Goal: Find specific page/section: Find specific page/section

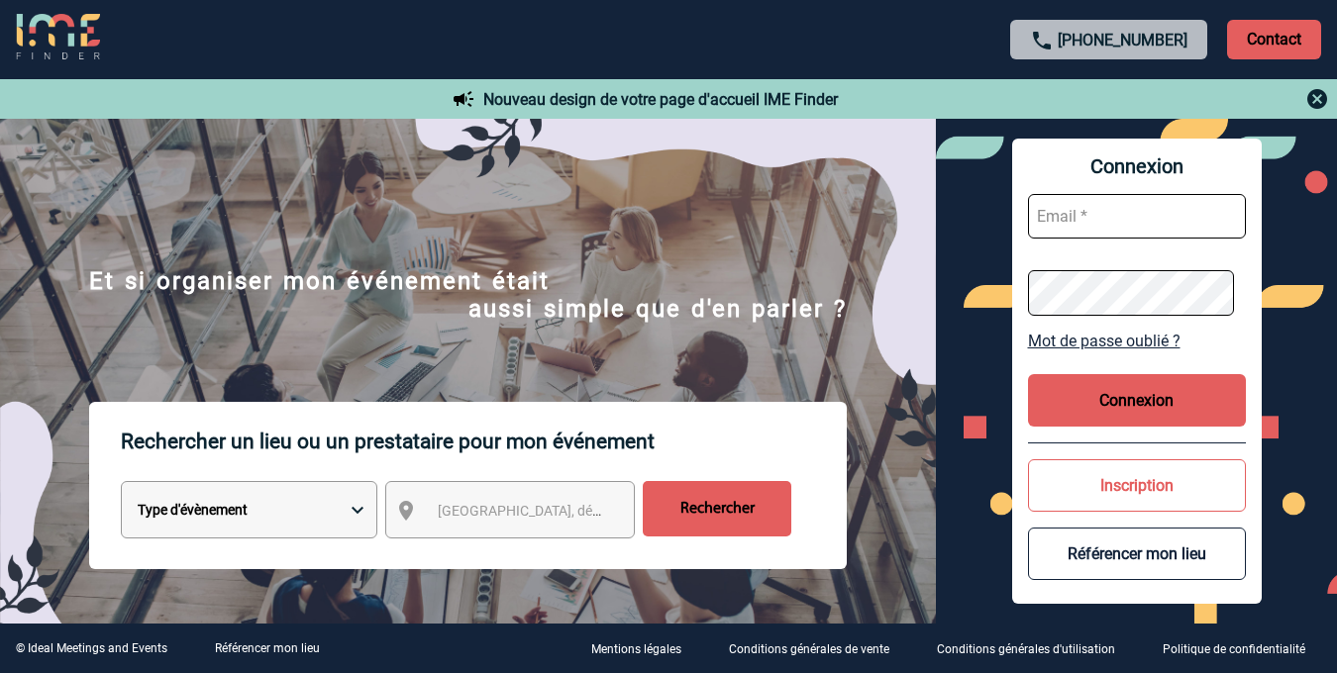
type input "vkalb@ime-groupe.com"
click at [1076, 381] on button "Connexion" at bounding box center [1137, 400] width 218 height 52
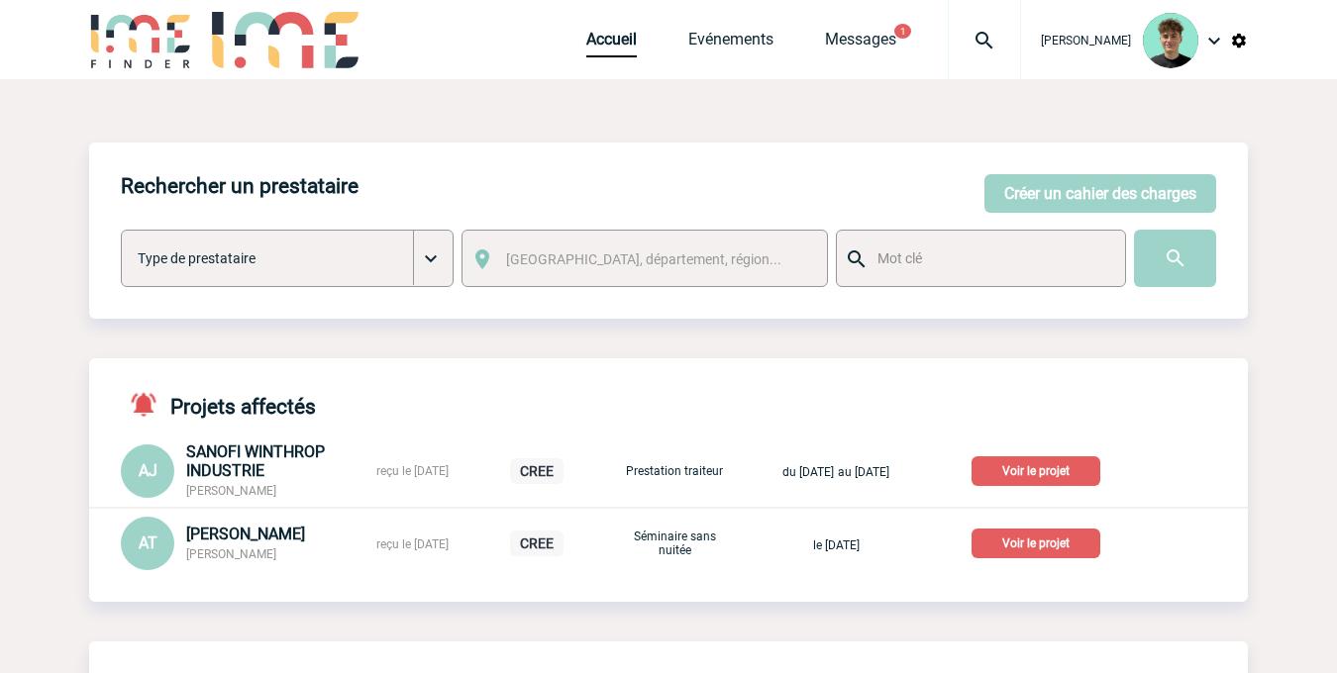
click at [1080, 475] on p "Voir le projet" at bounding box center [1035, 472] width 129 height 30
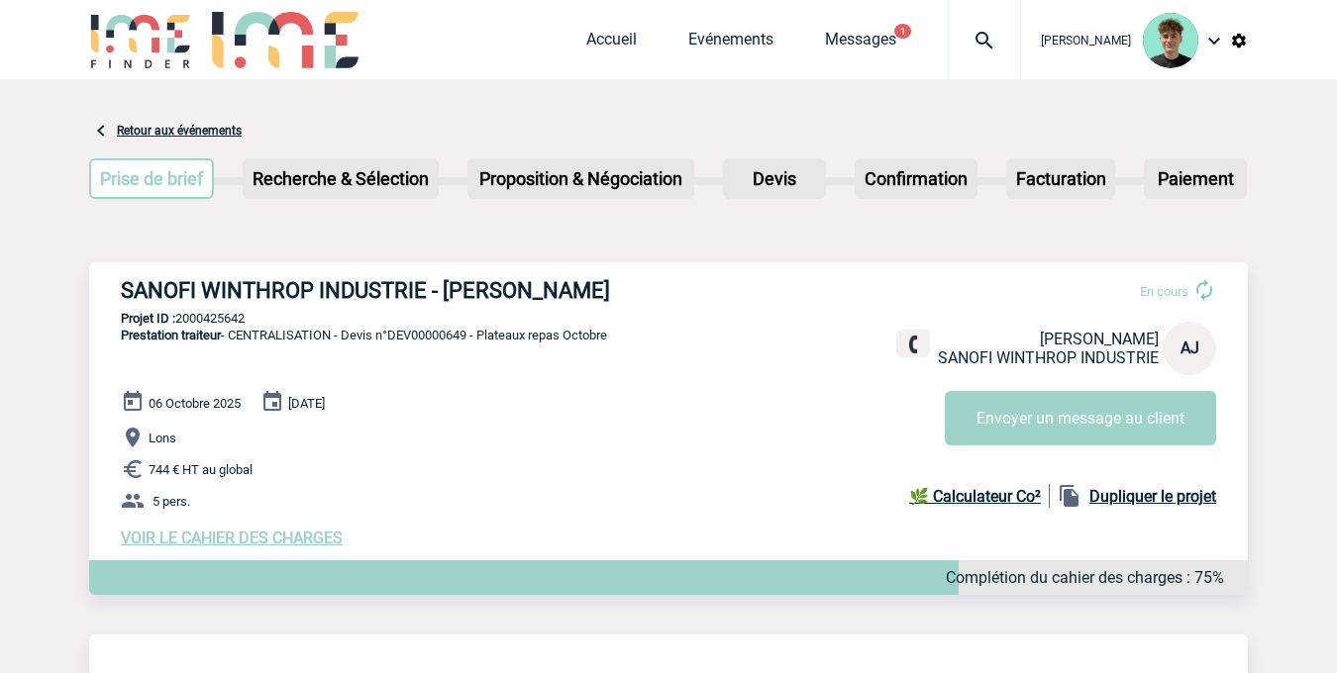
click at [140, 295] on h3 "SANOFI WINTHROP INDUSTRIE - Anne-Sophie JÉRONIMO" at bounding box center [418, 290] width 594 height 25
drag, startPoint x: 140, startPoint y: 295, endPoint x: 622, endPoint y: 280, distance: 482.5
click at [622, 280] on h3 "SANOFI WINTHROP INDUSTRIE - Anne-Sophie JÉRONIMO" at bounding box center [418, 290] width 594 height 25
click at [401, 293] on h3 "SANOFI WINTHROP INDUSTRIE - Anne-Sophie JÉRONIMO" at bounding box center [418, 290] width 594 height 25
click at [402, 292] on h3 "SANOFI WINTHROP INDUSTRIE - Anne-Sophie JÉRONIMO" at bounding box center [418, 290] width 594 height 25
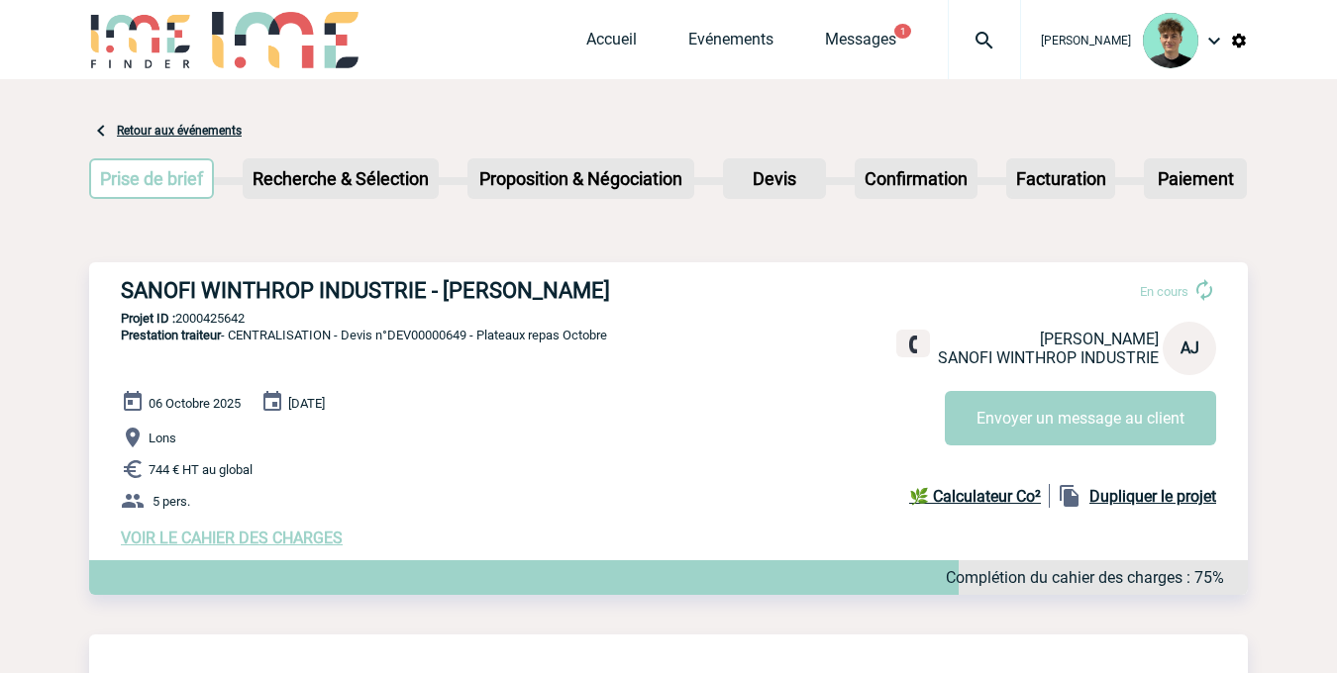
click at [158, 281] on h3 "SANOFI WINTHROP INDUSTRIE - Anne-Sophie JÉRONIMO" at bounding box center [418, 290] width 594 height 25
drag, startPoint x: 158, startPoint y: 281, endPoint x: 597, endPoint y: 293, distance: 438.8
click at [597, 293] on h3 "SANOFI WINTHROP INDUSTRIE - Anne-Sophie JÉRONIMO" at bounding box center [418, 290] width 594 height 25
copy h3 "SANOFI WINTHROP INDUSTRIE - Anne-Sophie JÉRONIMO"
click at [202, 309] on div "SANOFI WINTHROP INDUSTRIE - Anne-Sophie JÉRONIMO En cours Anne-Sophie JÉRONIMO …" at bounding box center [668, 412] width 1159 height 301
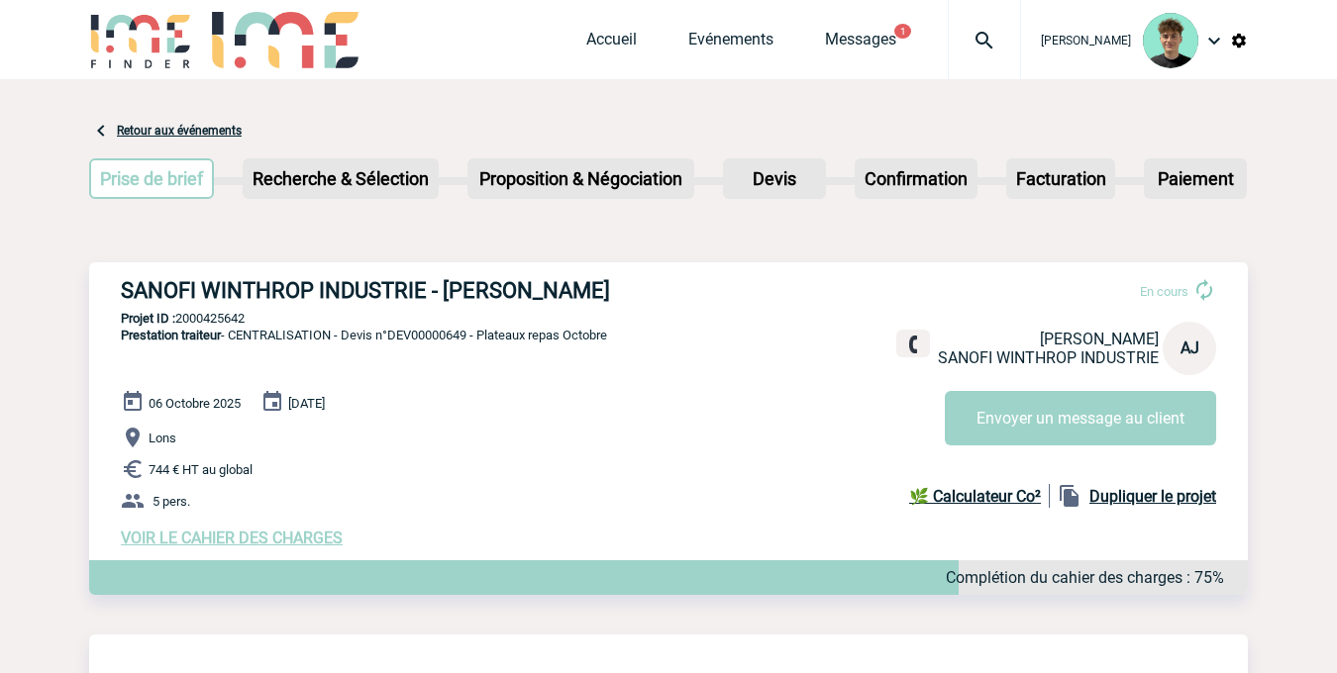
click at [202, 309] on div "SANOFI WINTHROP INDUSTRIE - Anne-Sophie JÉRONIMO En cours Anne-Sophie JÉRONIMO …" at bounding box center [668, 412] width 1159 height 301
copy p "2000425642"
click at [649, 61] on div "Accueil Evénements Messages 1 Projet, client Projet, client" at bounding box center [803, 39] width 435 height 79
click at [637, 50] on link "Accueil" at bounding box center [611, 44] width 51 height 28
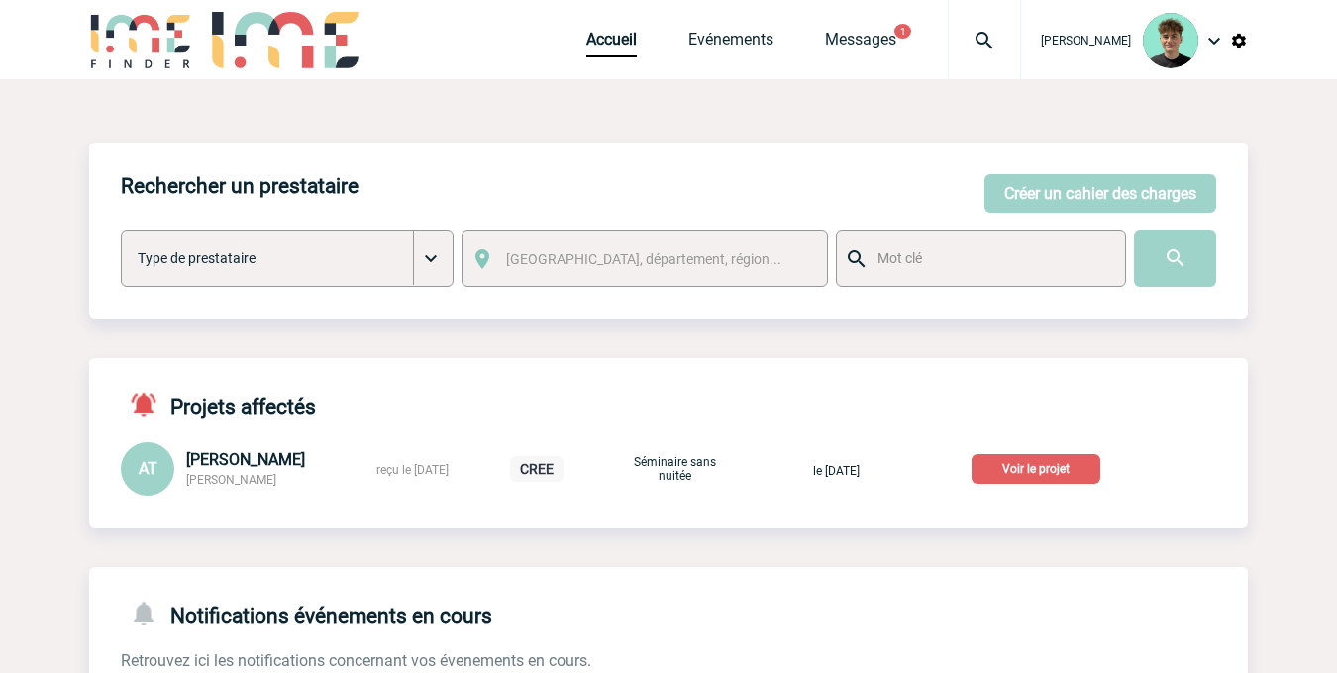
click at [1034, 478] on p "Voir le projet" at bounding box center [1035, 470] width 129 height 30
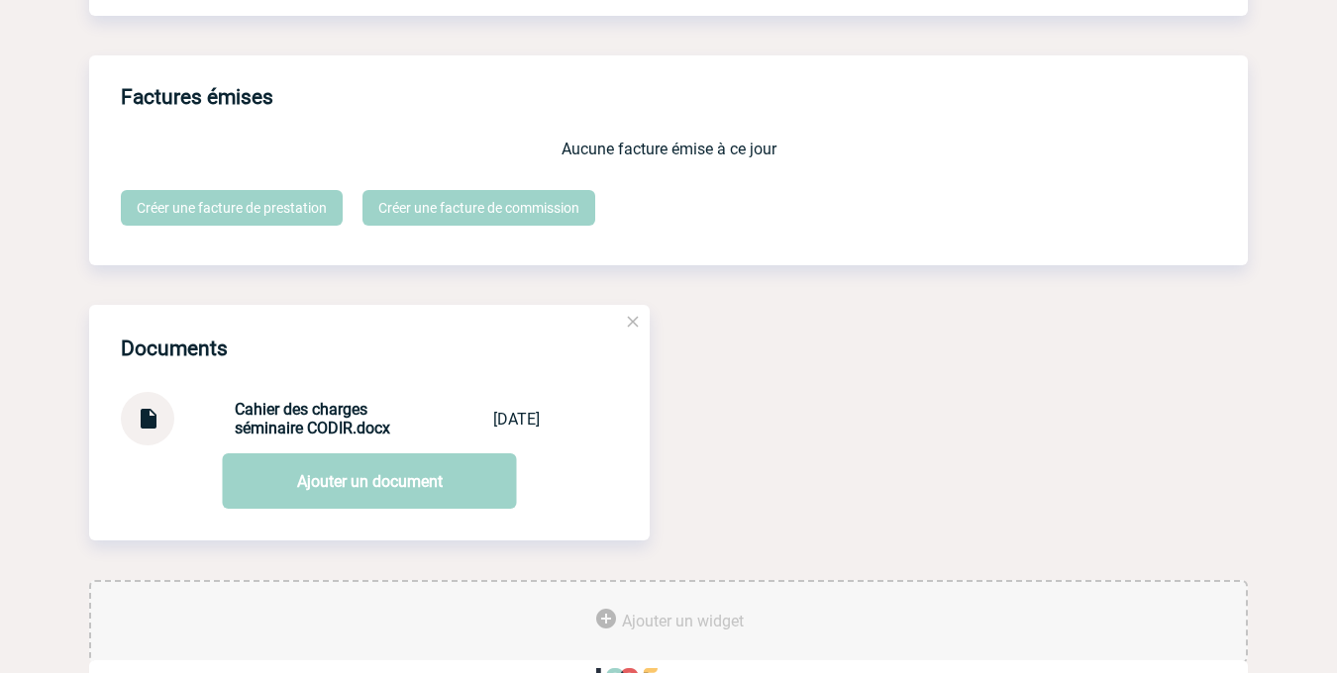
scroll to position [1850, 0]
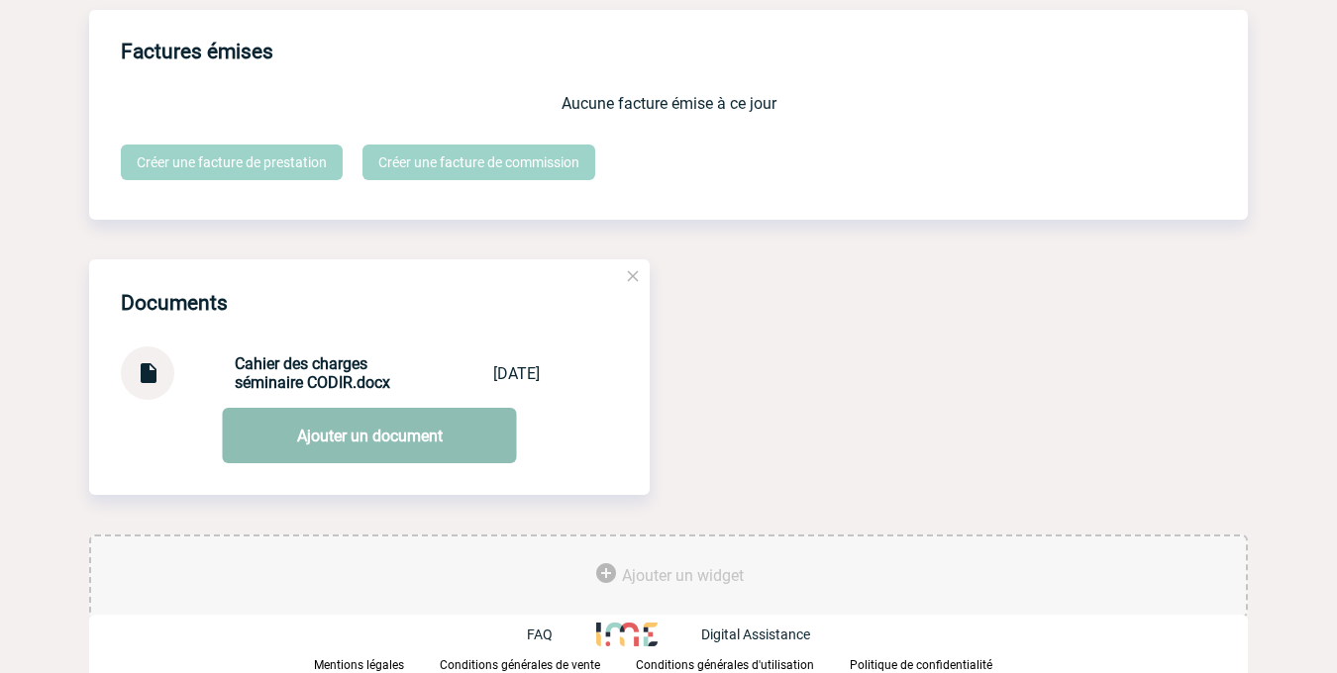
click at [388, 431] on link "Ajouter un document" at bounding box center [370, 435] width 294 height 55
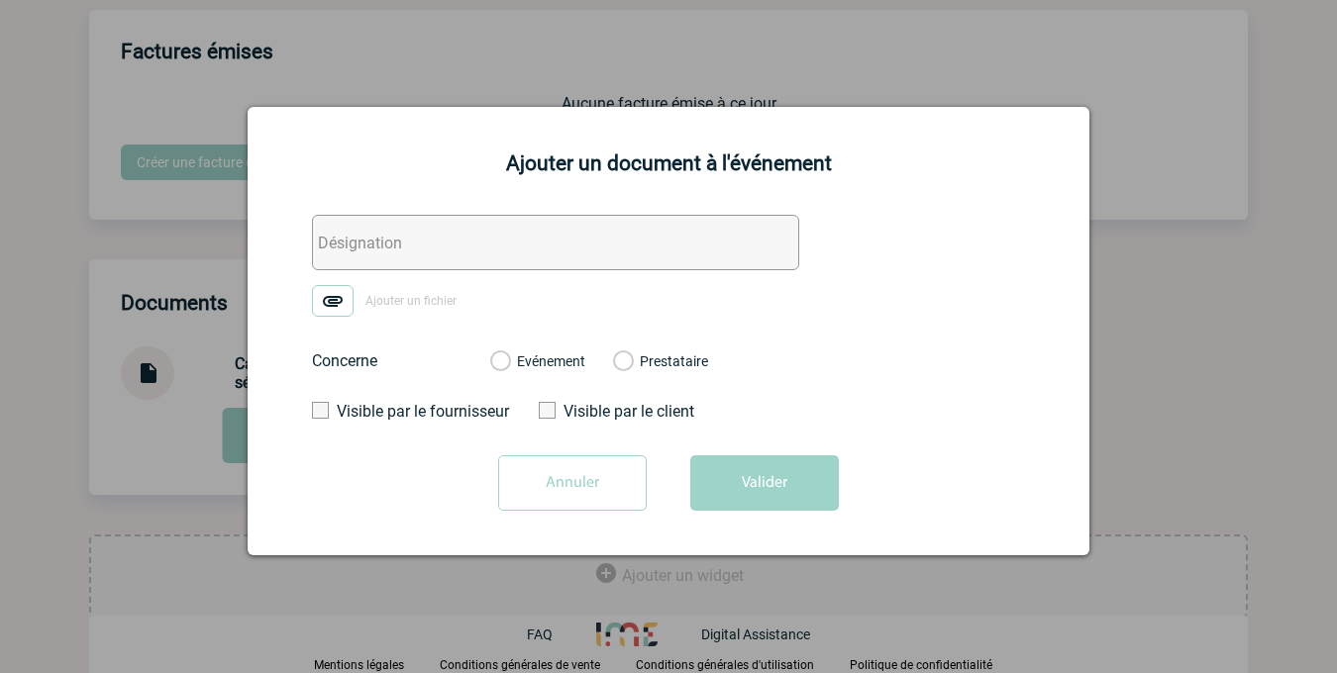
click at [537, 459] on input "Annuler" at bounding box center [572, 483] width 149 height 55
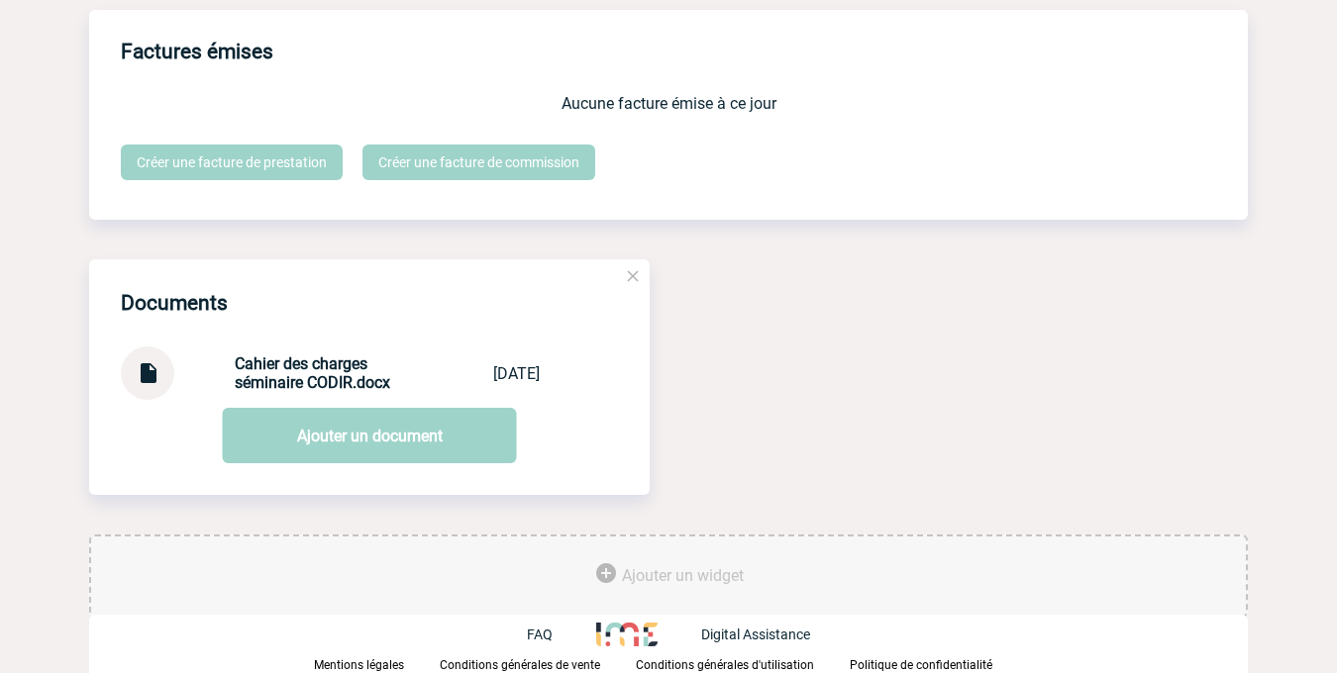
click at [143, 374] on img at bounding box center [148, 366] width 26 height 39
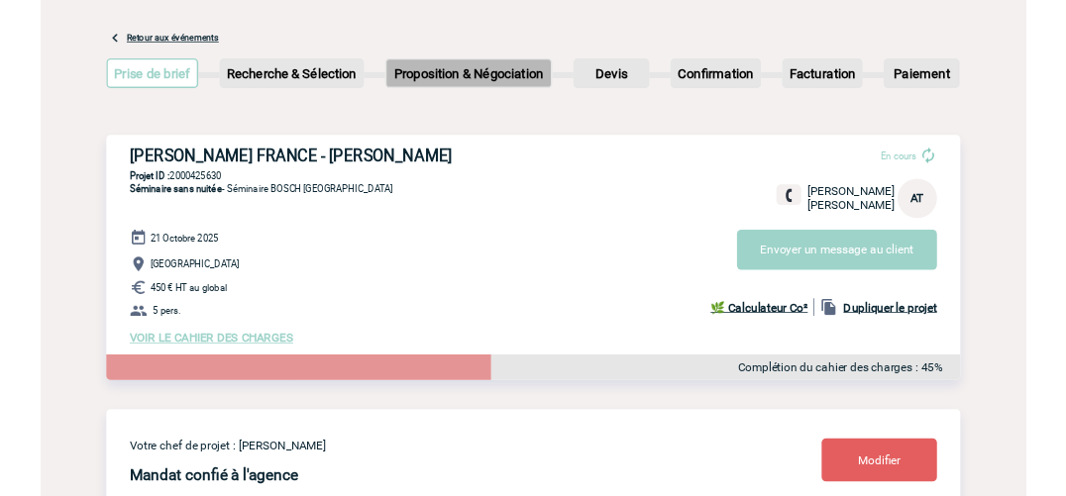
scroll to position [0, 0]
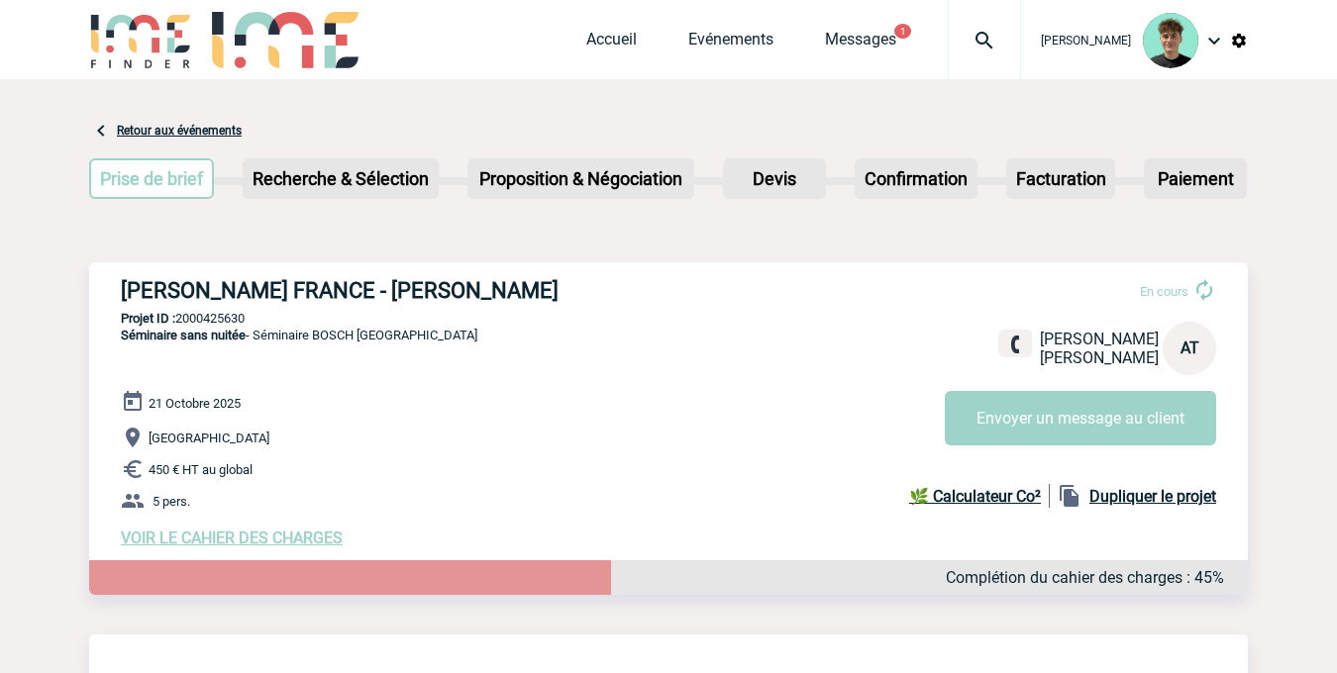
click at [156, 290] on h3 "[PERSON_NAME] FRANCE - [PERSON_NAME]" at bounding box center [418, 290] width 594 height 25
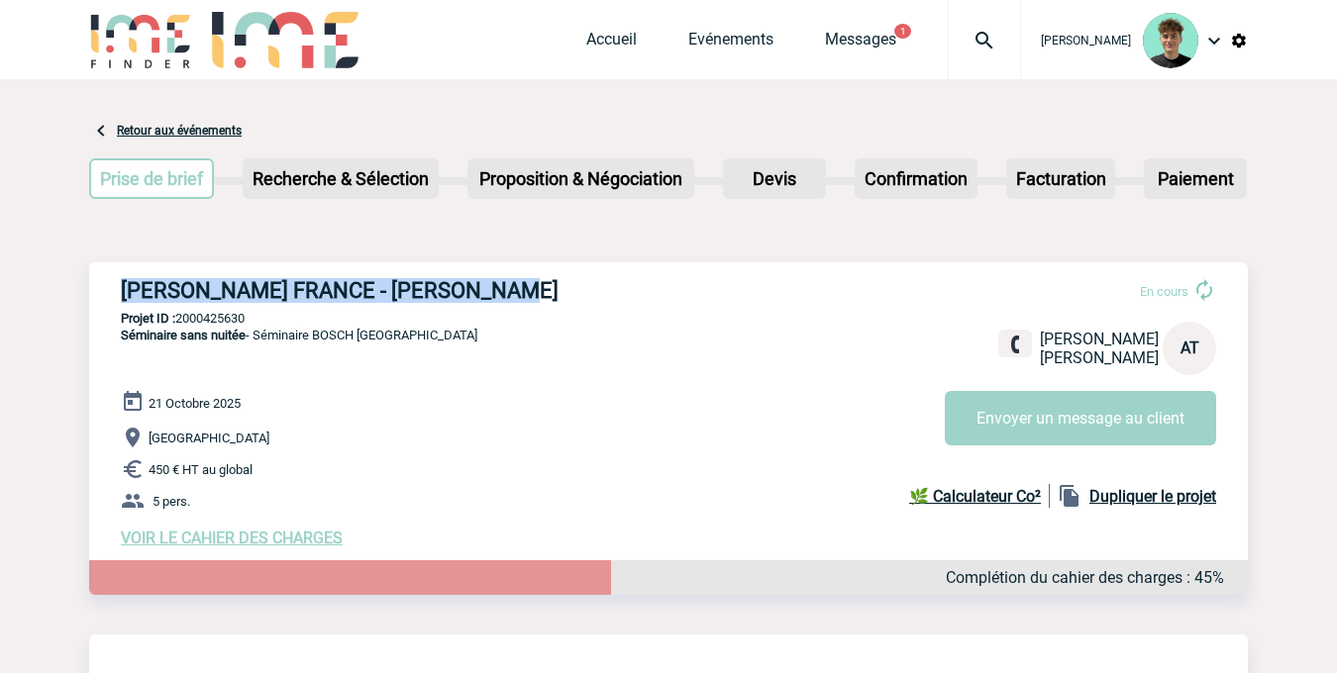
drag, startPoint x: 156, startPoint y: 290, endPoint x: 520, endPoint y: 283, distance: 363.5
click at [520, 283] on h3 "[PERSON_NAME] FRANCE - [PERSON_NAME]" at bounding box center [418, 290] width 594 height 25
copy h3 "[PERSON_NAME] FRANCE - [PERSON_NAME]"
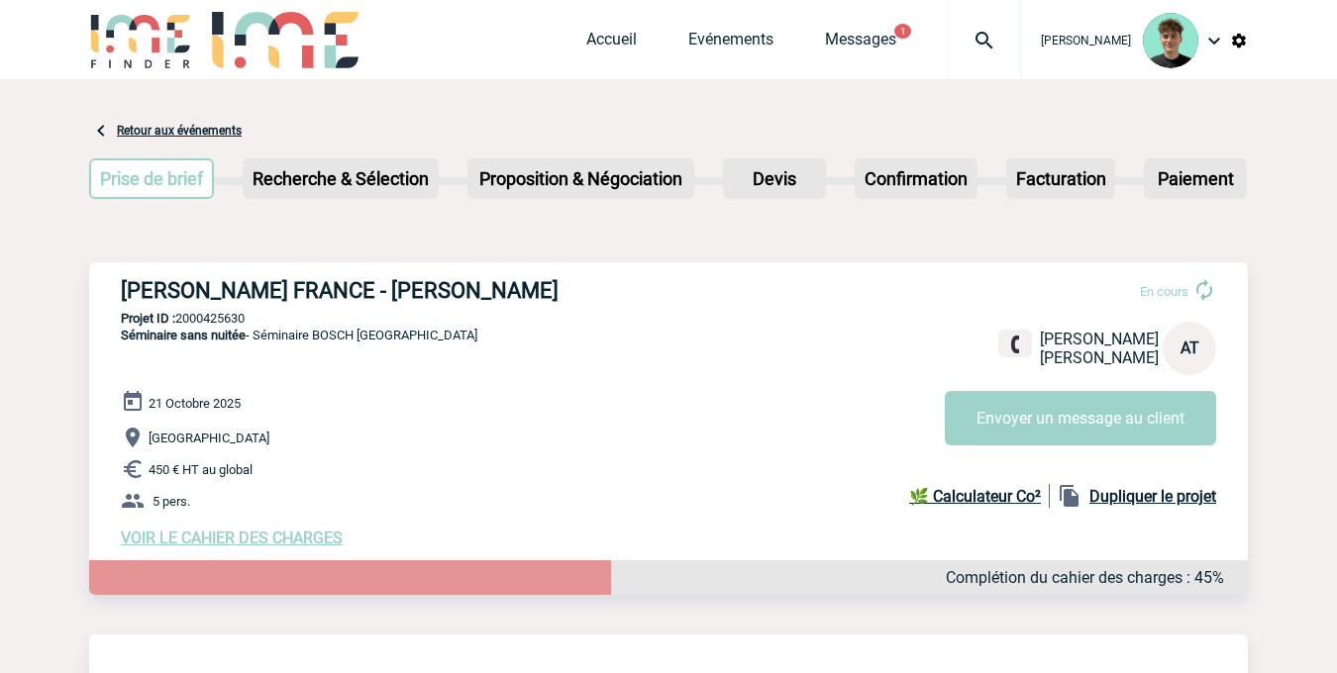
click at [193, 313] on p "Projet ID : 2000425630" at bounding box center [668, 318] width 1159 height 15
copy p "2000425630"
